Goal: Find specific page/section: Find specific page/section

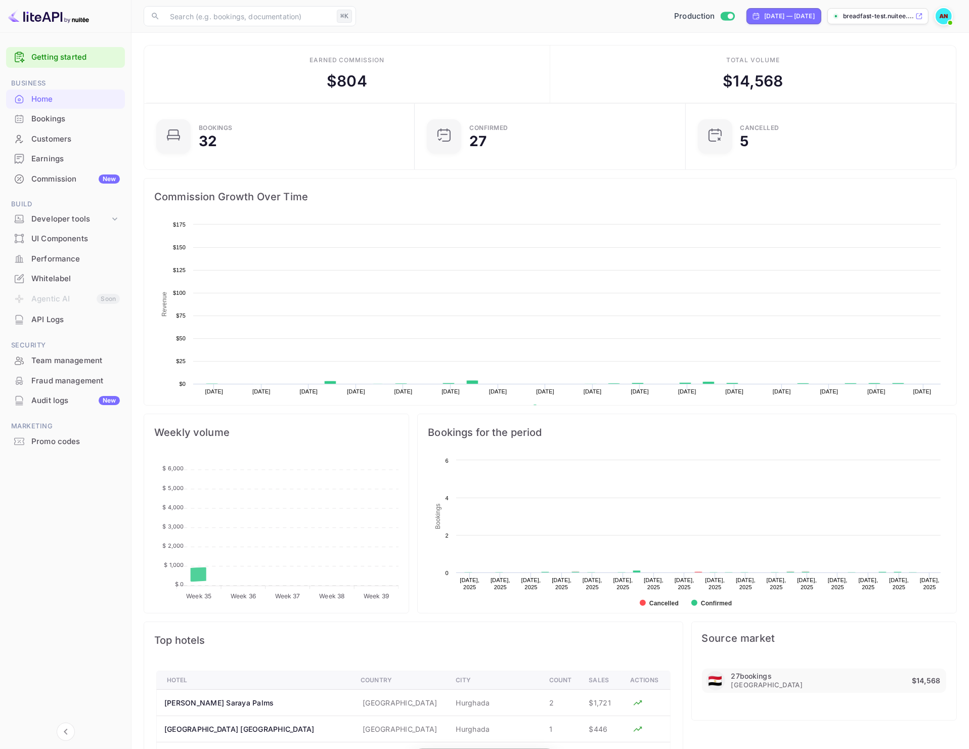
scroll to position [155, 256]
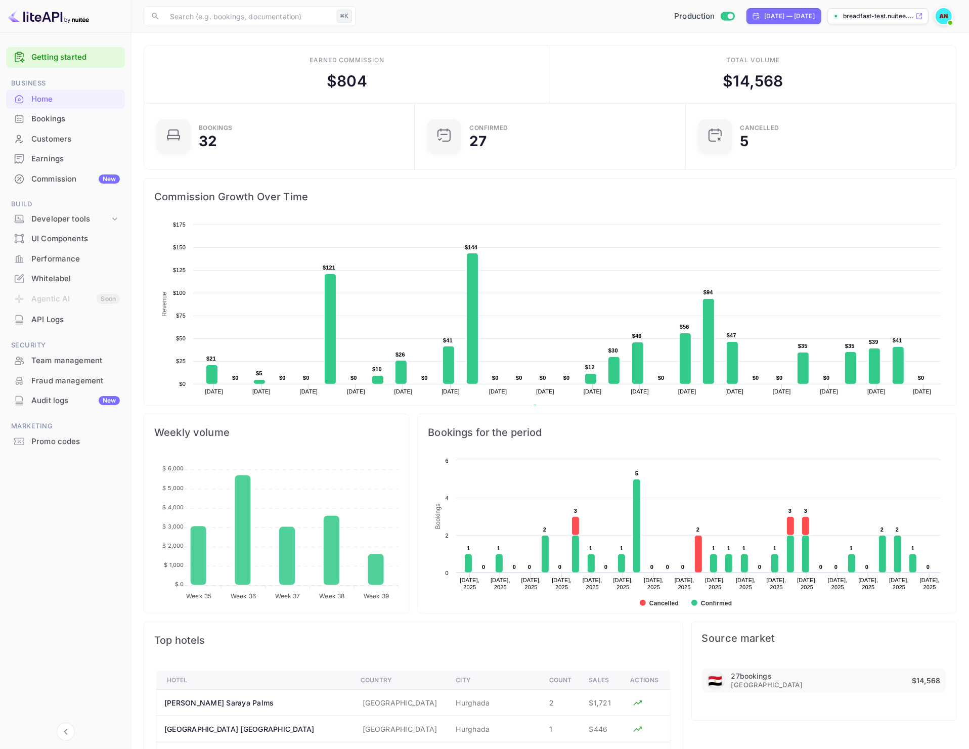
click at [50, 118] on div "Bookings" at bounding box center [75, 119] width 89 height 12
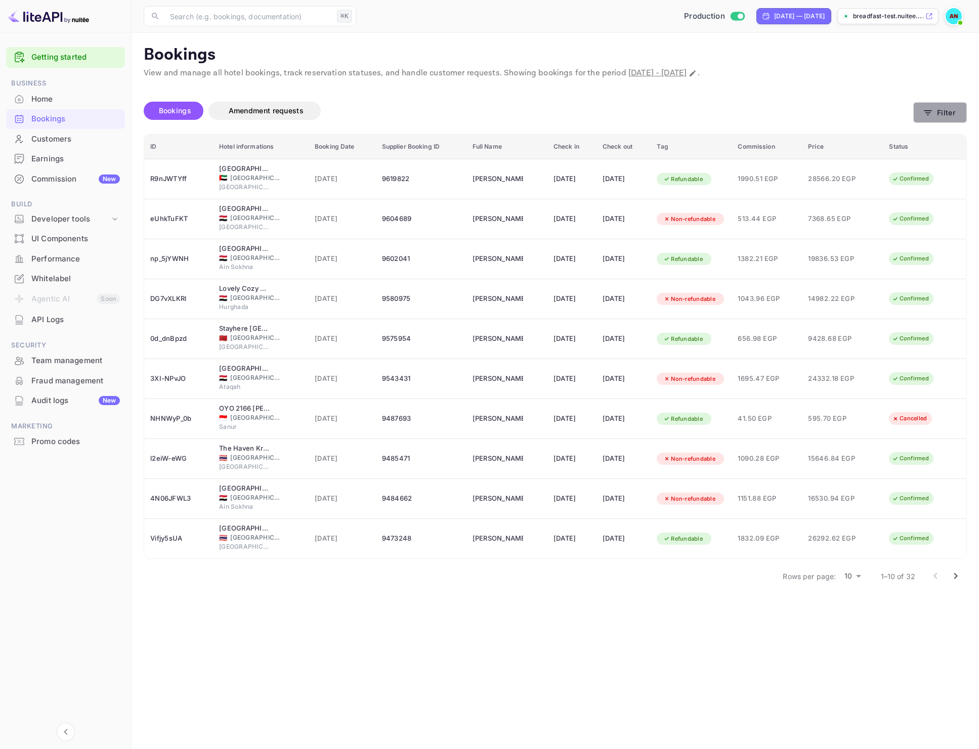
click at [961, 104] on button "Filter" at bounding box center [940, 112] width 54 height 21
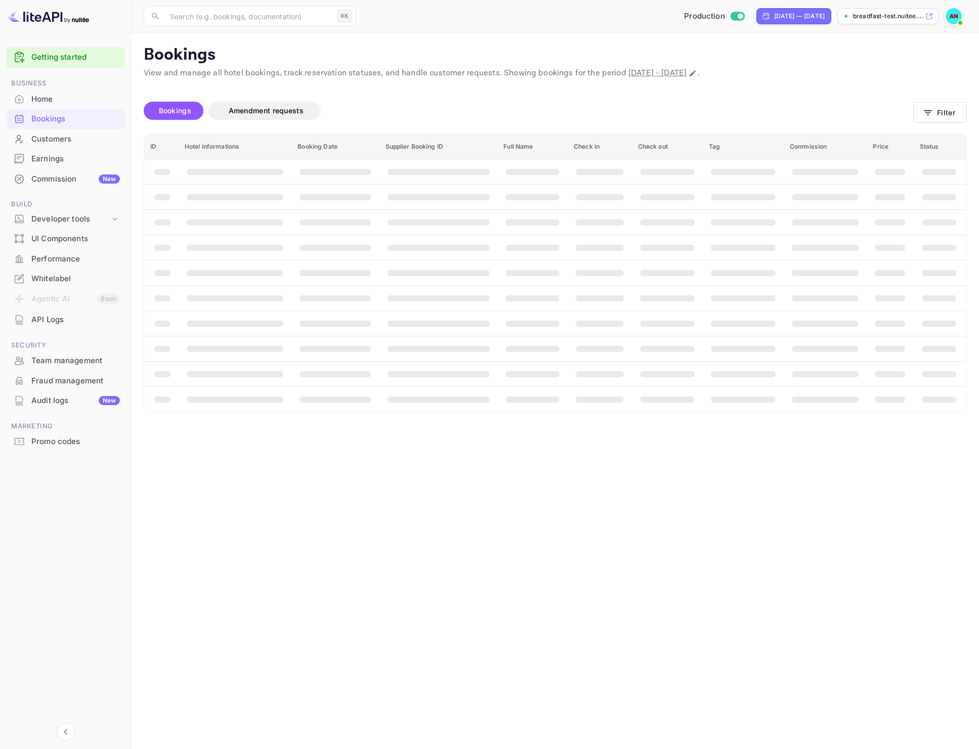
click at [186, 110] on span "Bookings" at bounding box center [175, 110] width 32 height 9
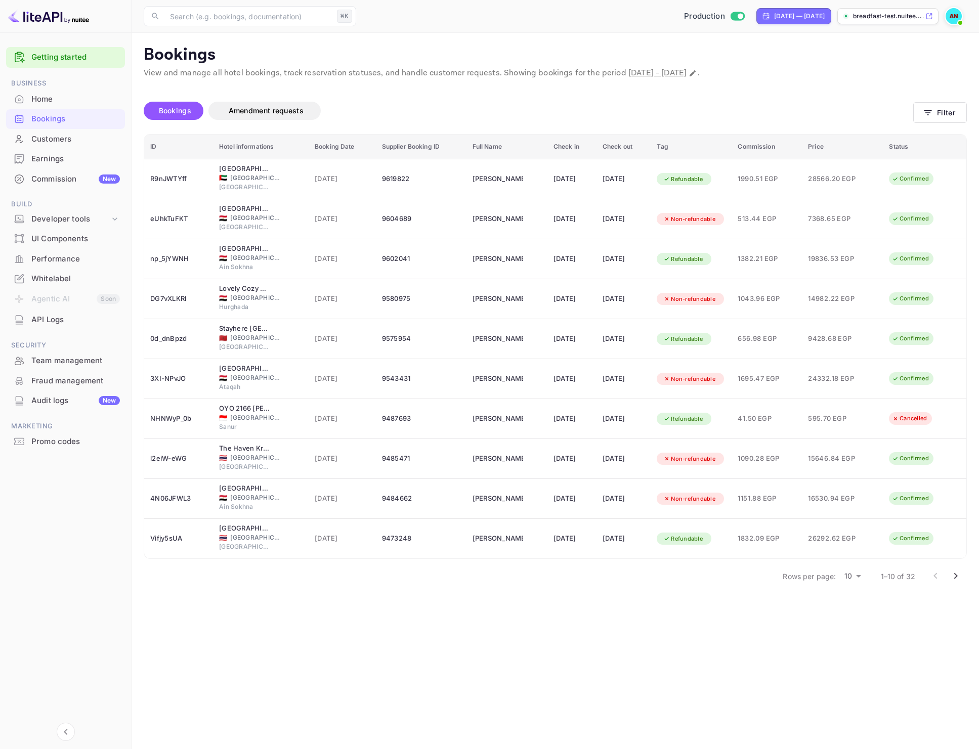
click at [69, 106] on div "Home" at bounding box center [65, 100] width 119 height 20
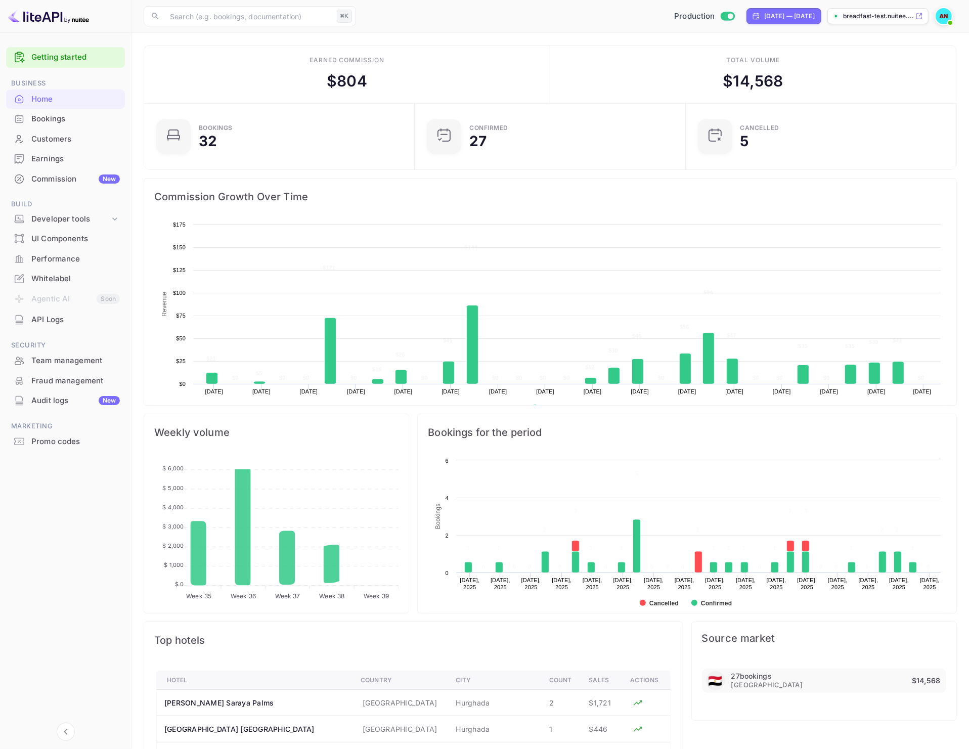
scroll to position [231, 0]
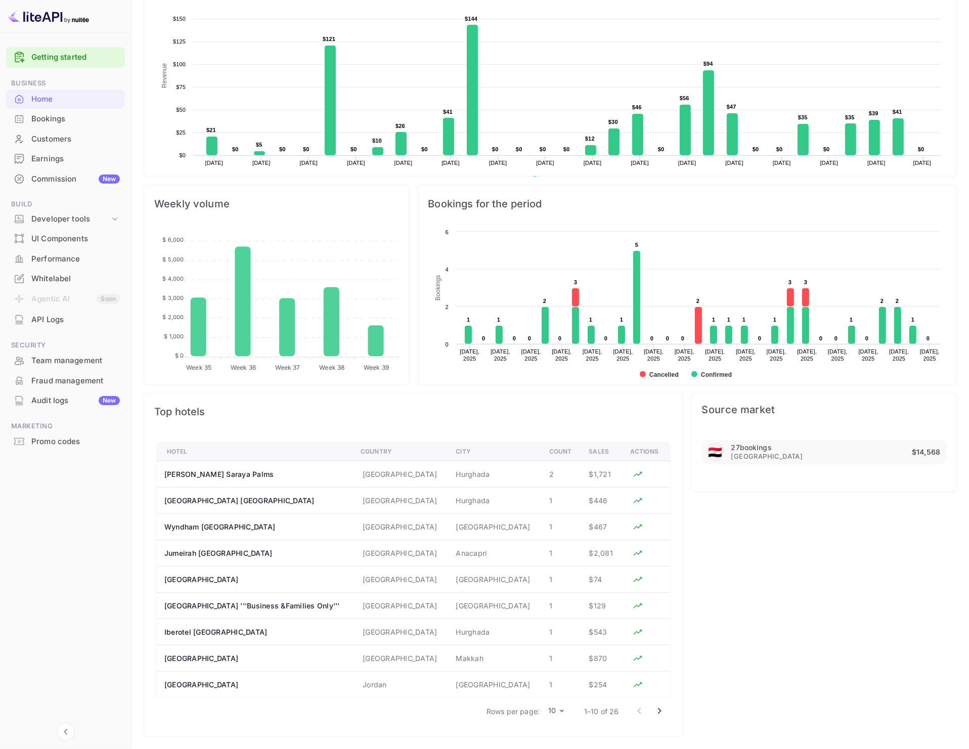
click at [804, 454] on div "27 bookings [GEOGRAPHIC_DATA] $14,568" at bounding box center [839, 452] width 215 height 18
click at [726, 454] on div "🇪🇬 27 bookings [GEOGRAPHIC_DATA] $14,568" at bounding box center [824, 452] width 244 height 24
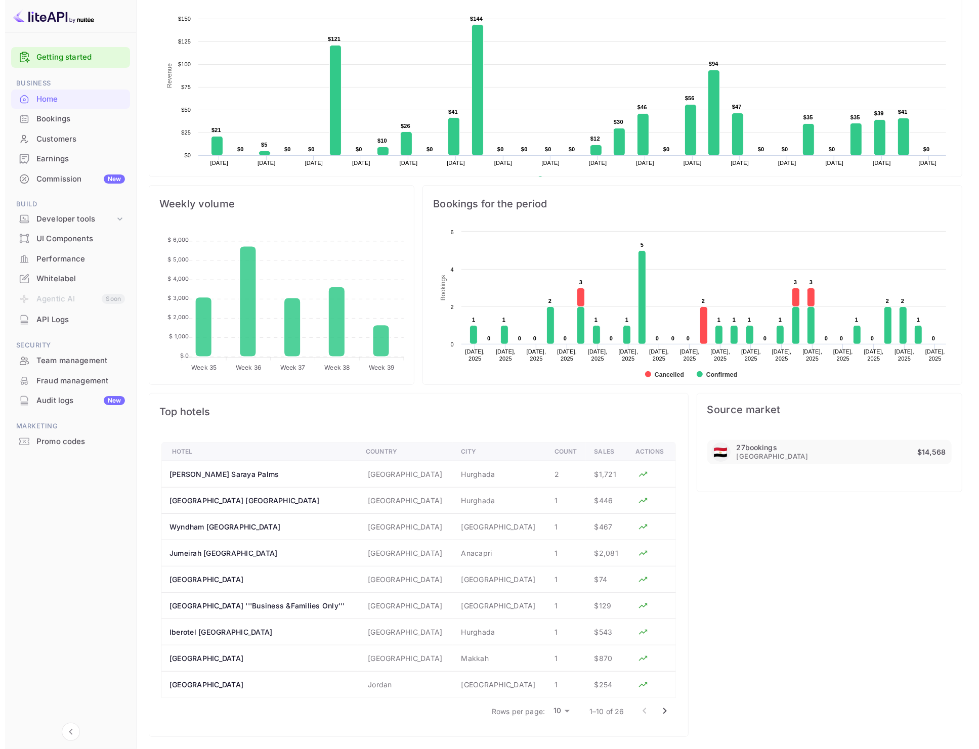
scroll to position [0, 0]
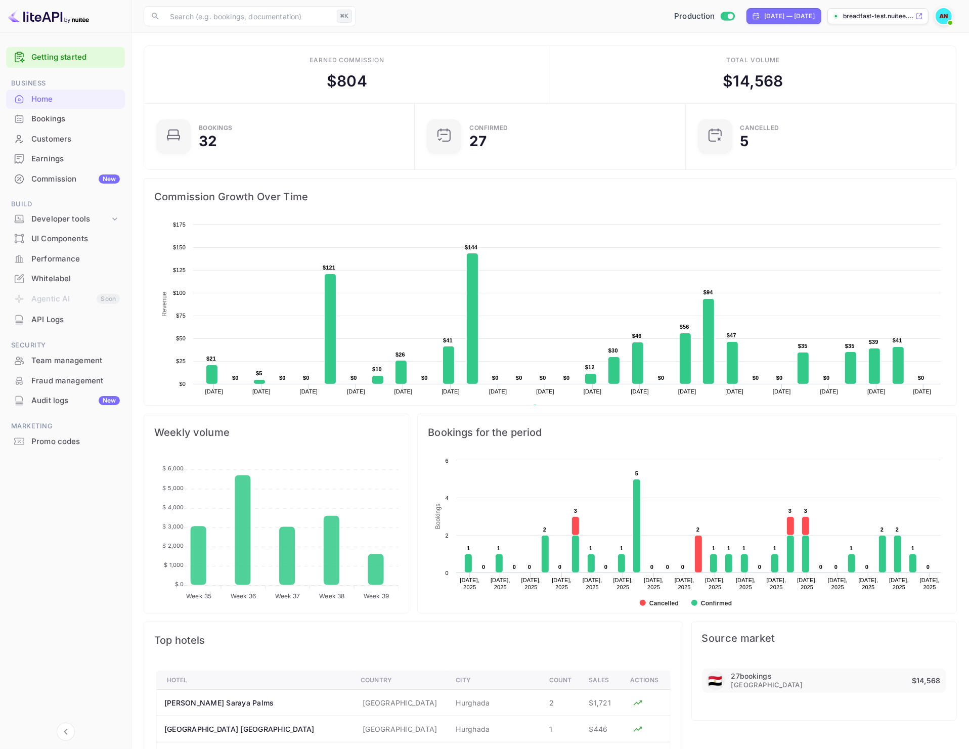
click at [36, 111] on div "Bookings" at bounding box center [65, 119] width 119 height 20
